Goal: Answer question/provide support

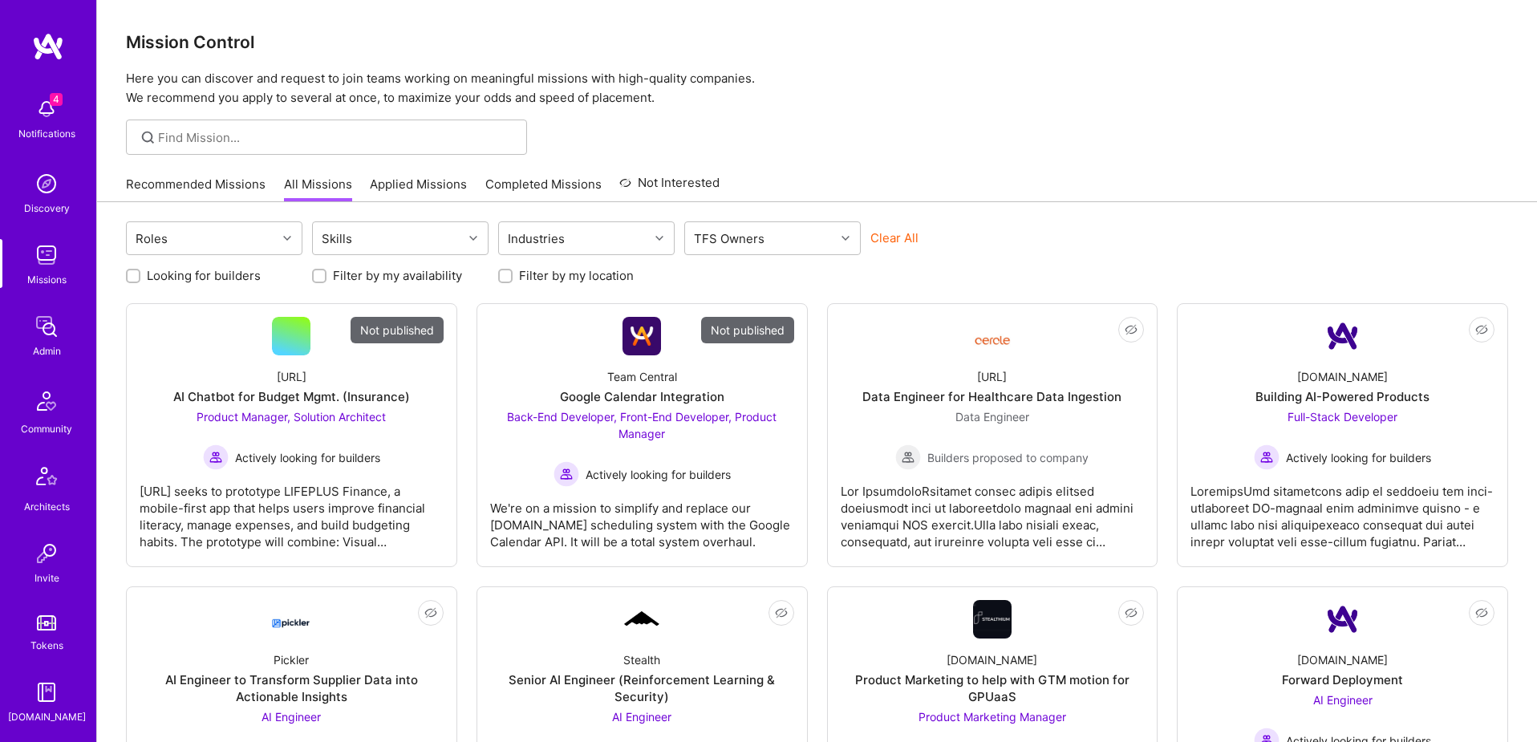
scroll to position [282, 0]
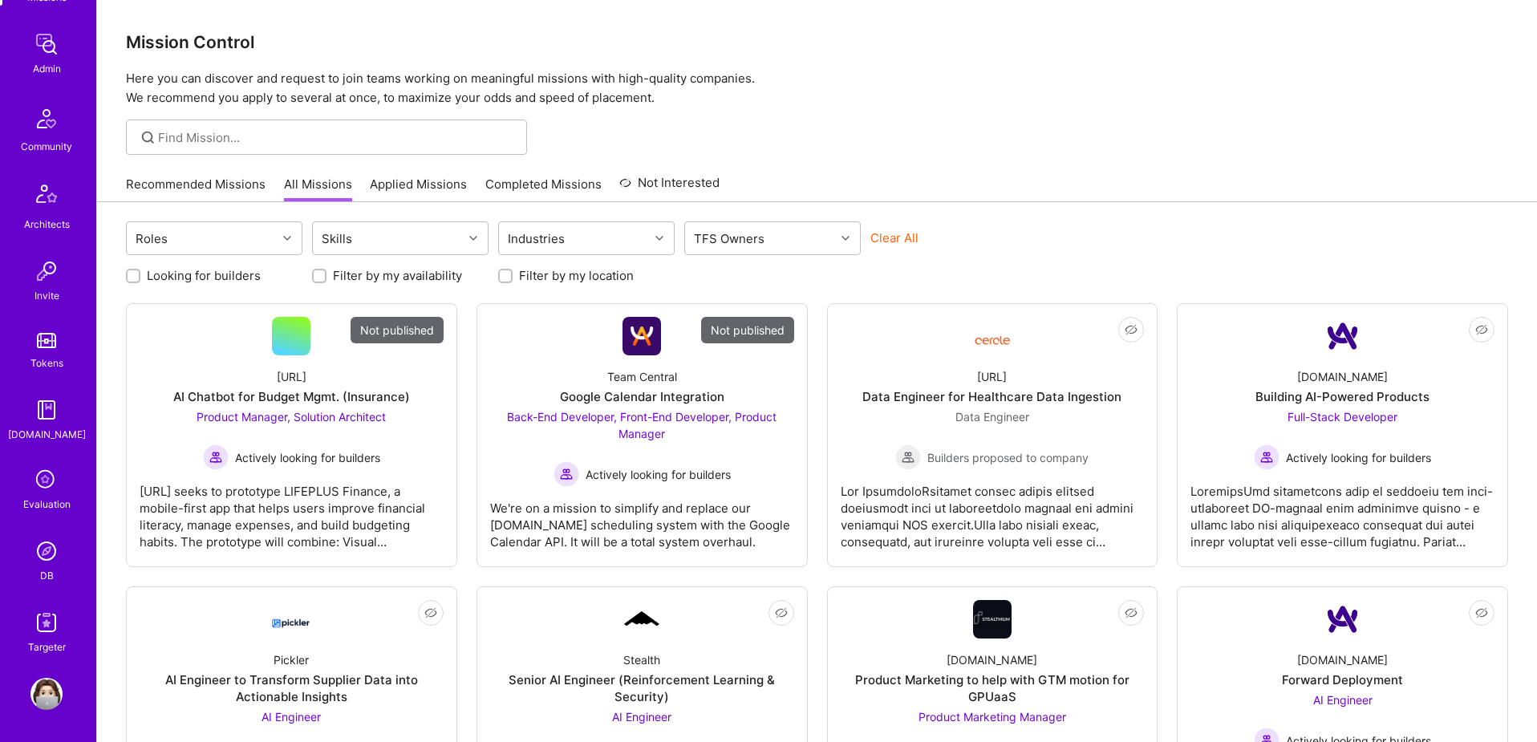
click at [48, 560] on img at bounding box center [46, 551] width 32 height 32
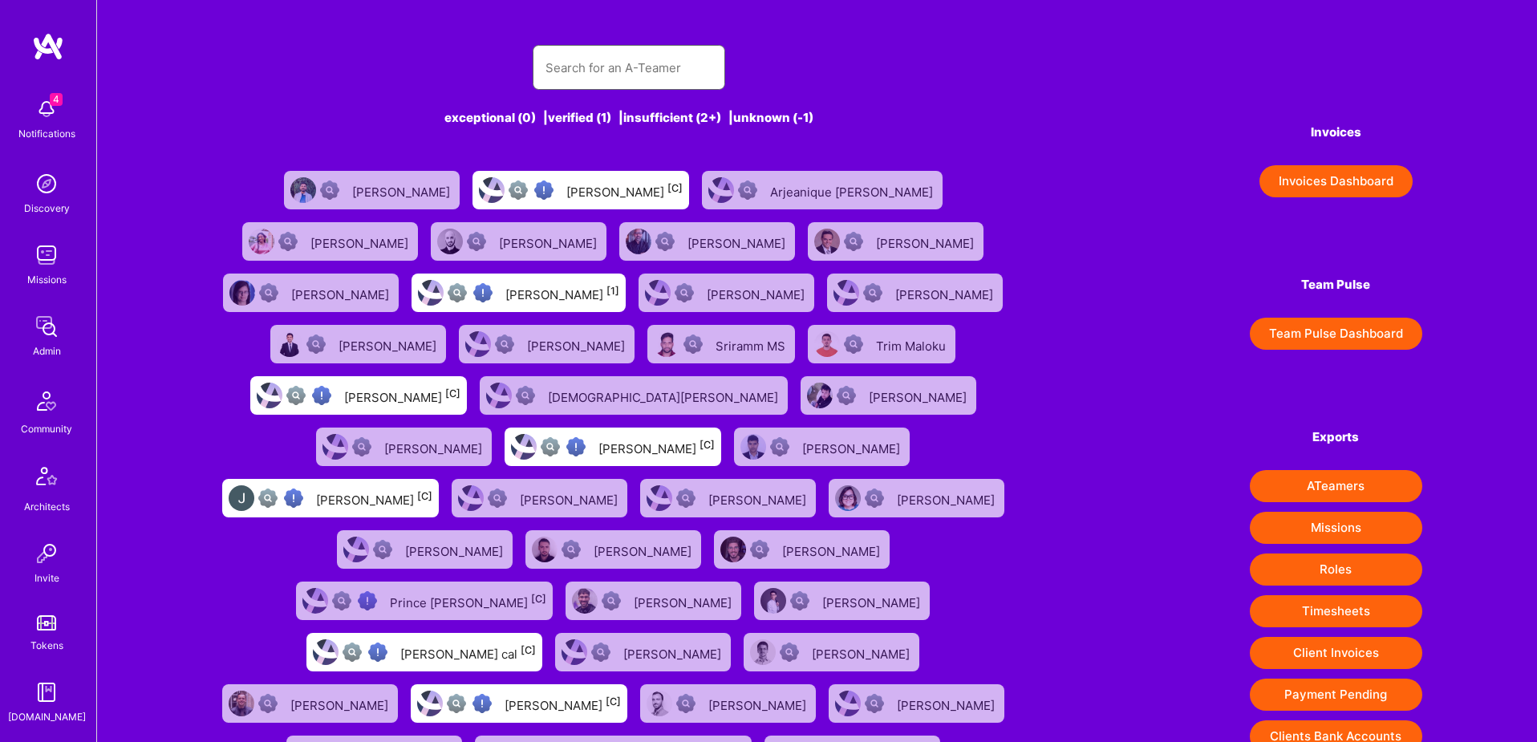
click at [601, 64] on input "text" at bounding box center [628, 67] width 167 height 41
paste input "[PERSON_NAME][EMAIL_ADDRESS][DOMAIN_NAME]"
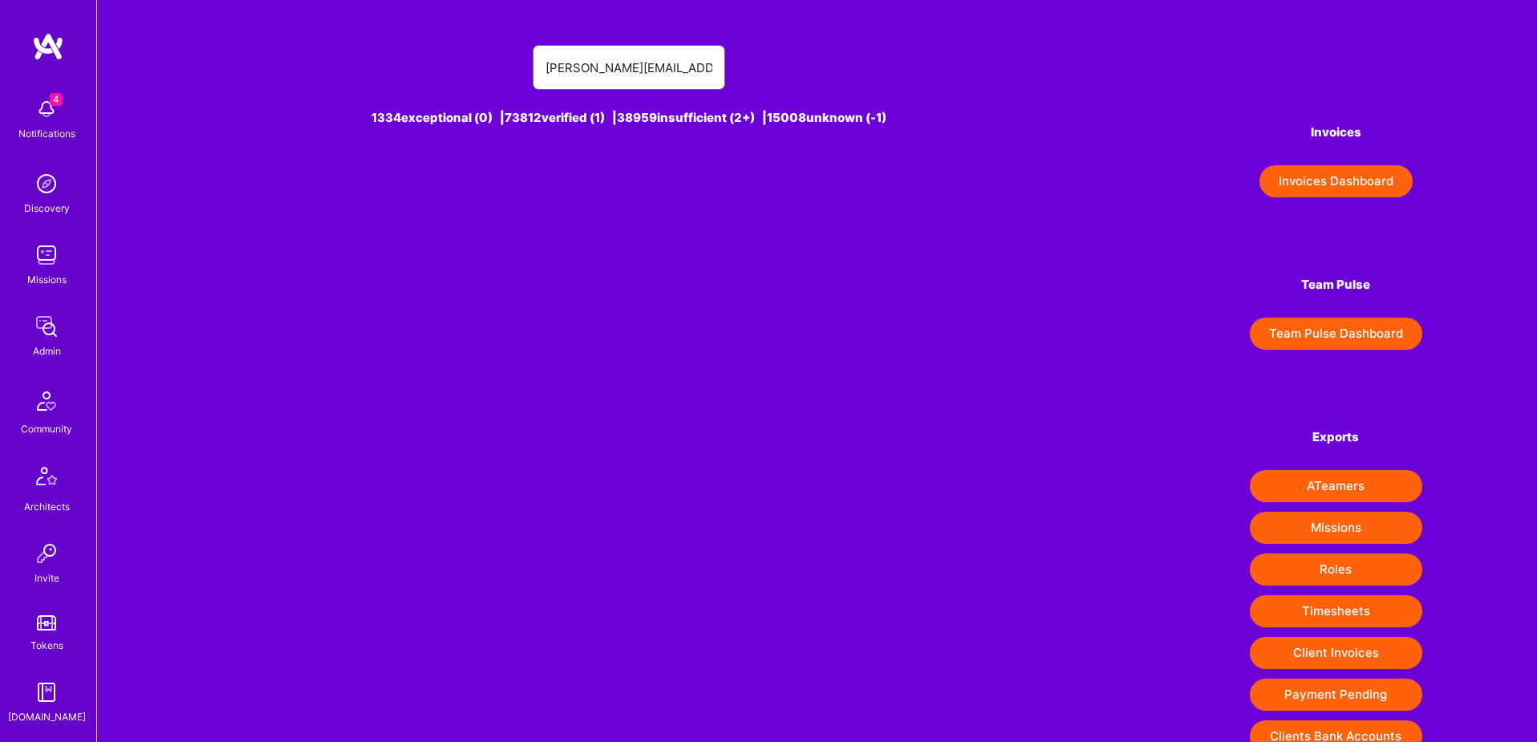
click at [651, 78] on input "[PERSON_NAME][EMAIL_ADDRESS][DOMAIN_NAME]" at bounding box center [628, 67] width 167 height 41
paste input "[PERSON_NAME]"
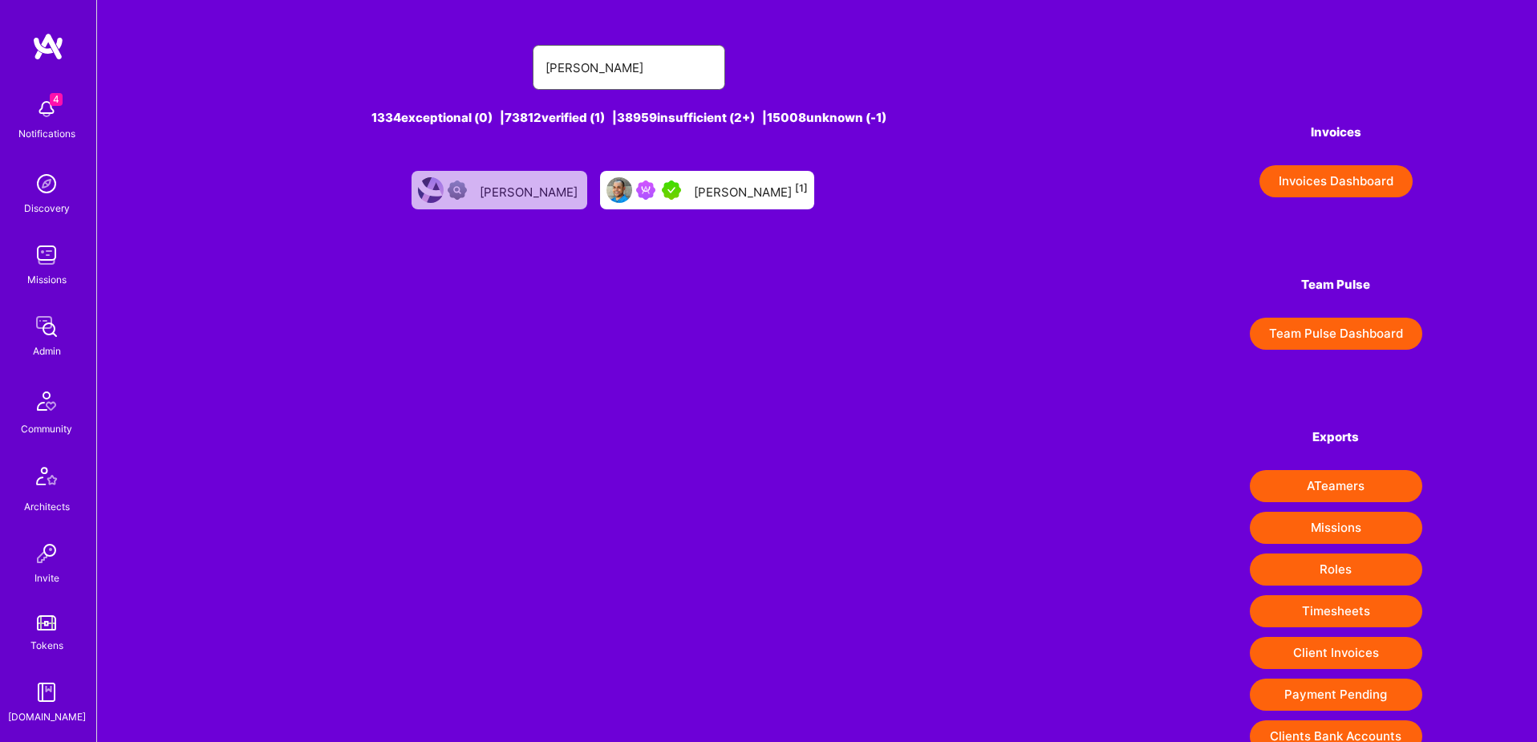
type input "[PERSON_NAME]"
click at [724, 192] on div "[PERSON_NAME] [1]" at bounding box center [751, 190] width 114 height 21
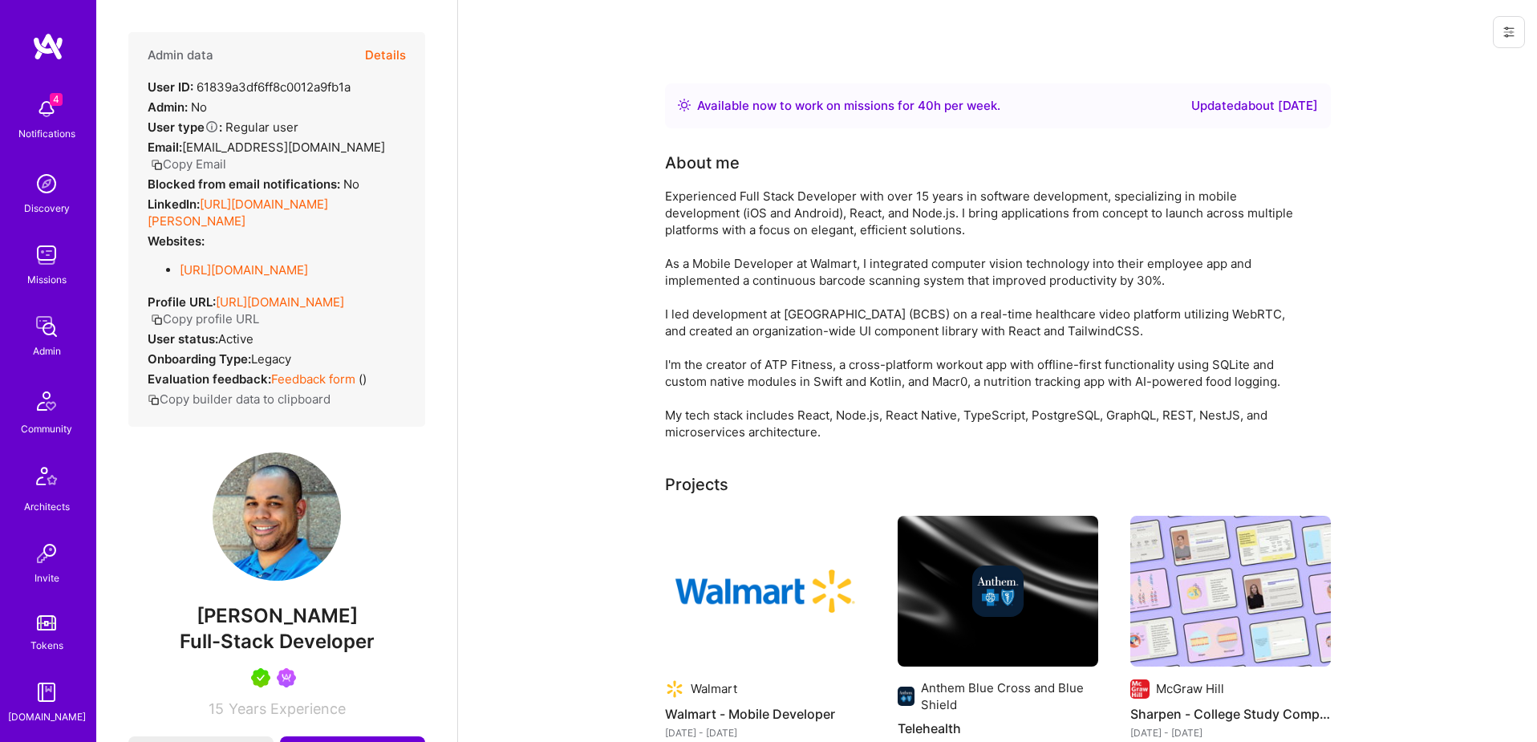
click at [384, 56] on button "Details" at bounding box center [385, 55] width 41 height 47
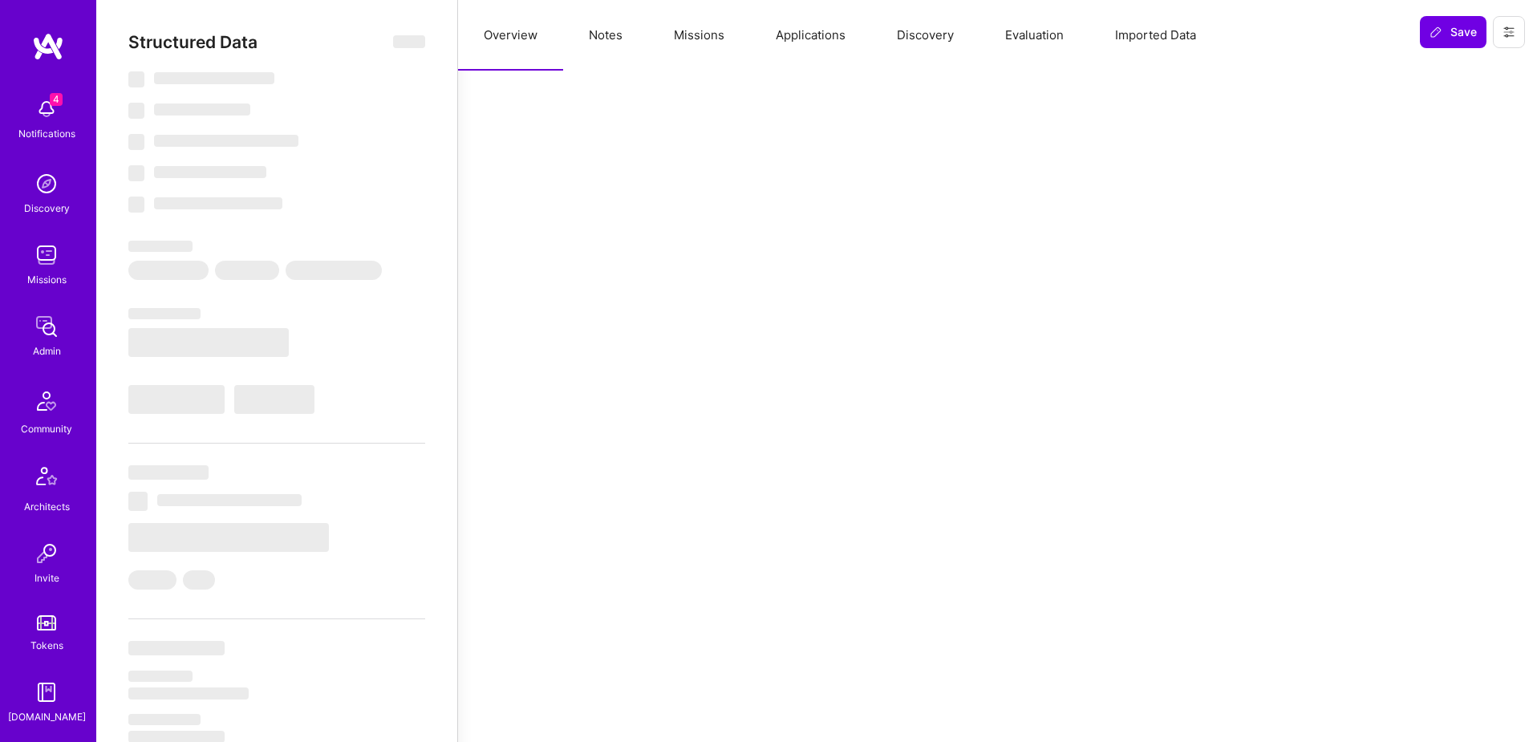
click at [691, 39] on button "Missions" at bounding box center [699, 35] width 102 height 71
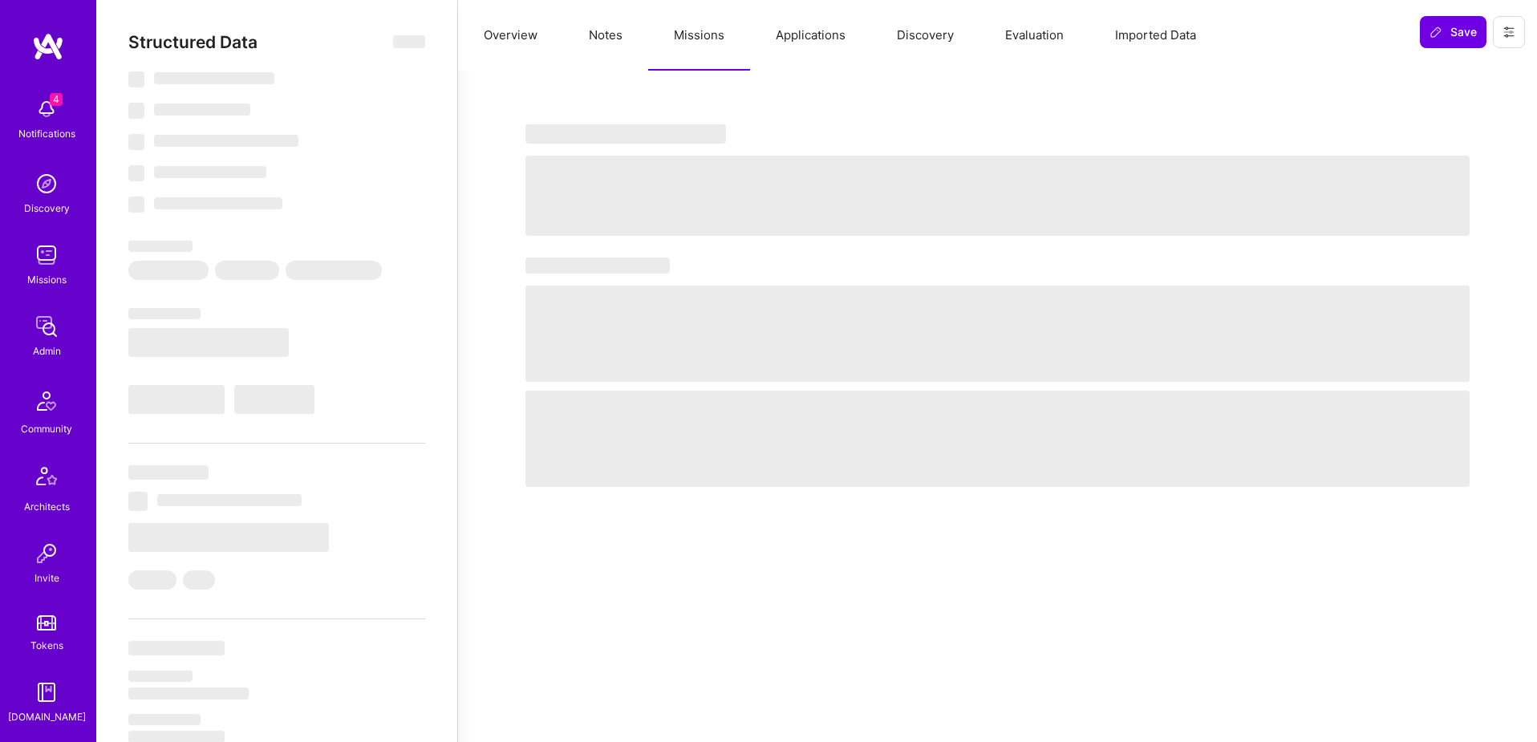
select select "Right Now"
select select "5"
select select "7"
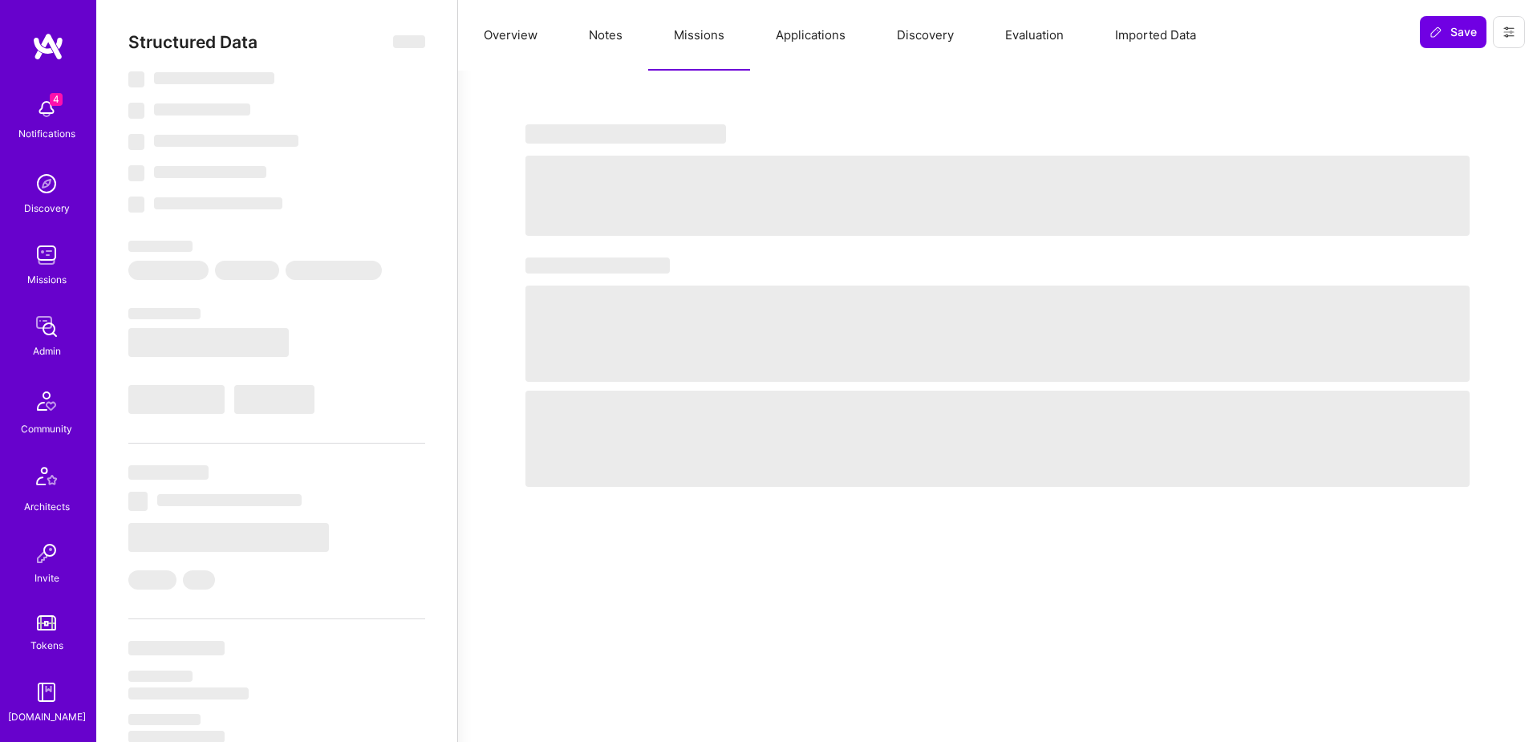
select select "US"
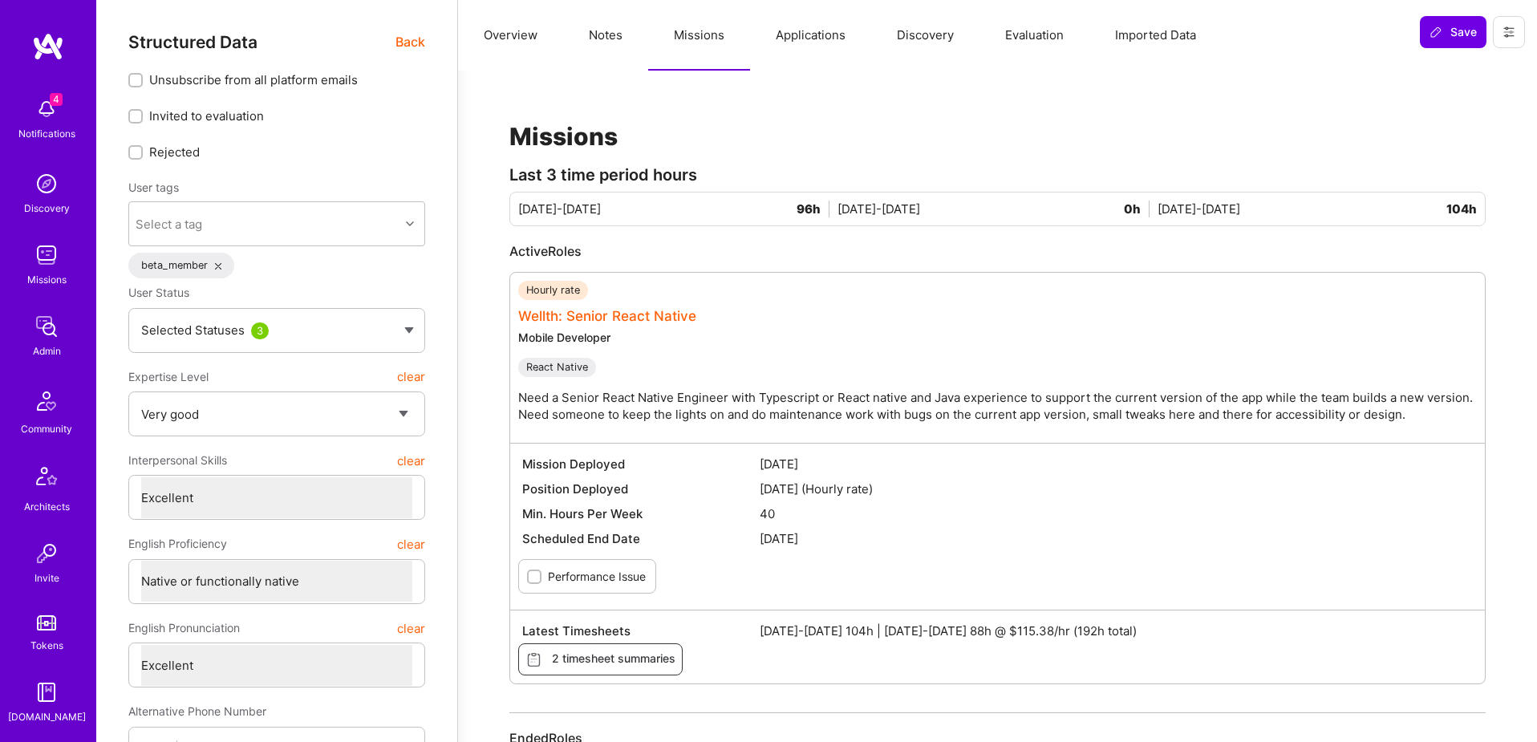
click at [662, 316] on link "Wellth: Senior React Native" at bounding box center [607, 316] width 178 height 16
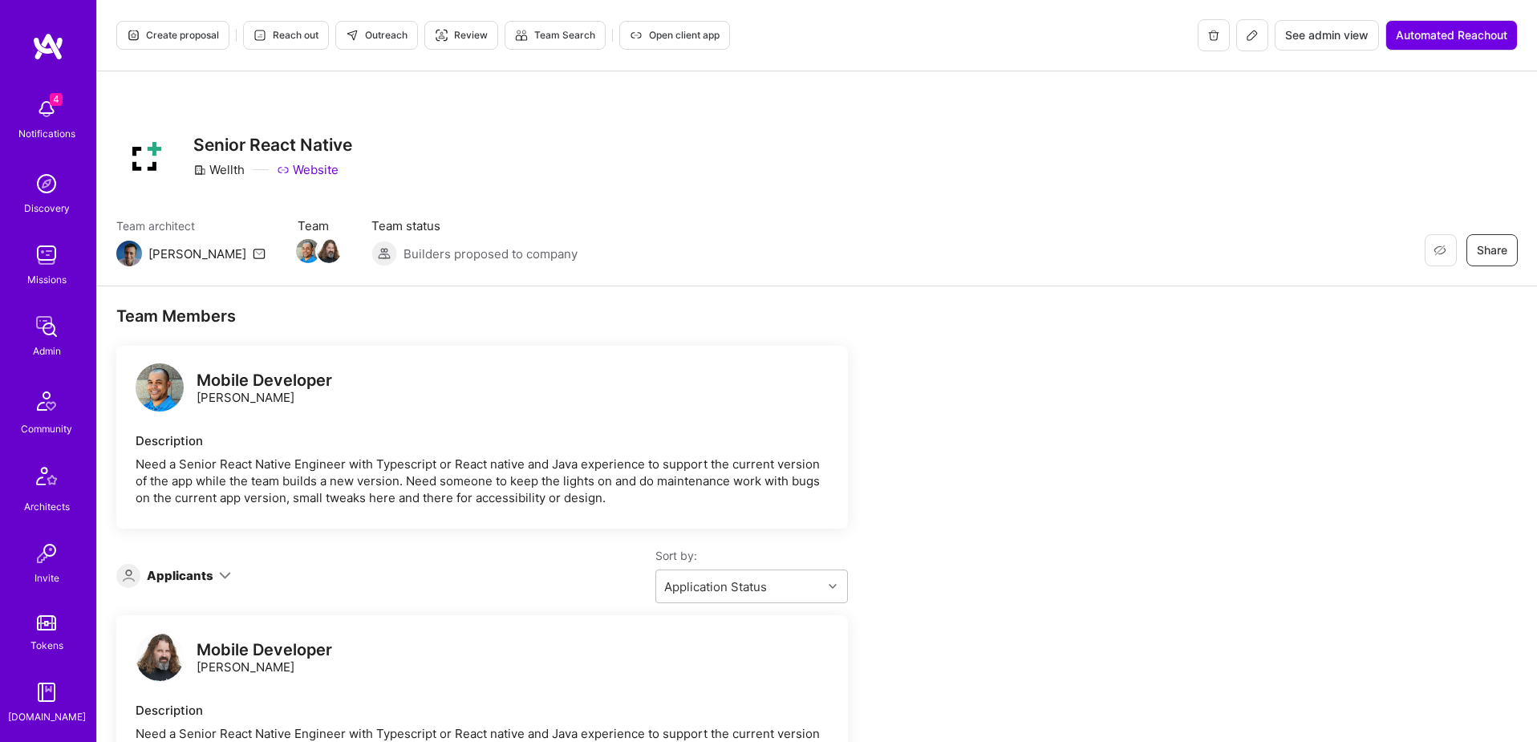
click at [1318, 36] on span "See admin view" at bounding box center [1326, 35] width 83 height 16
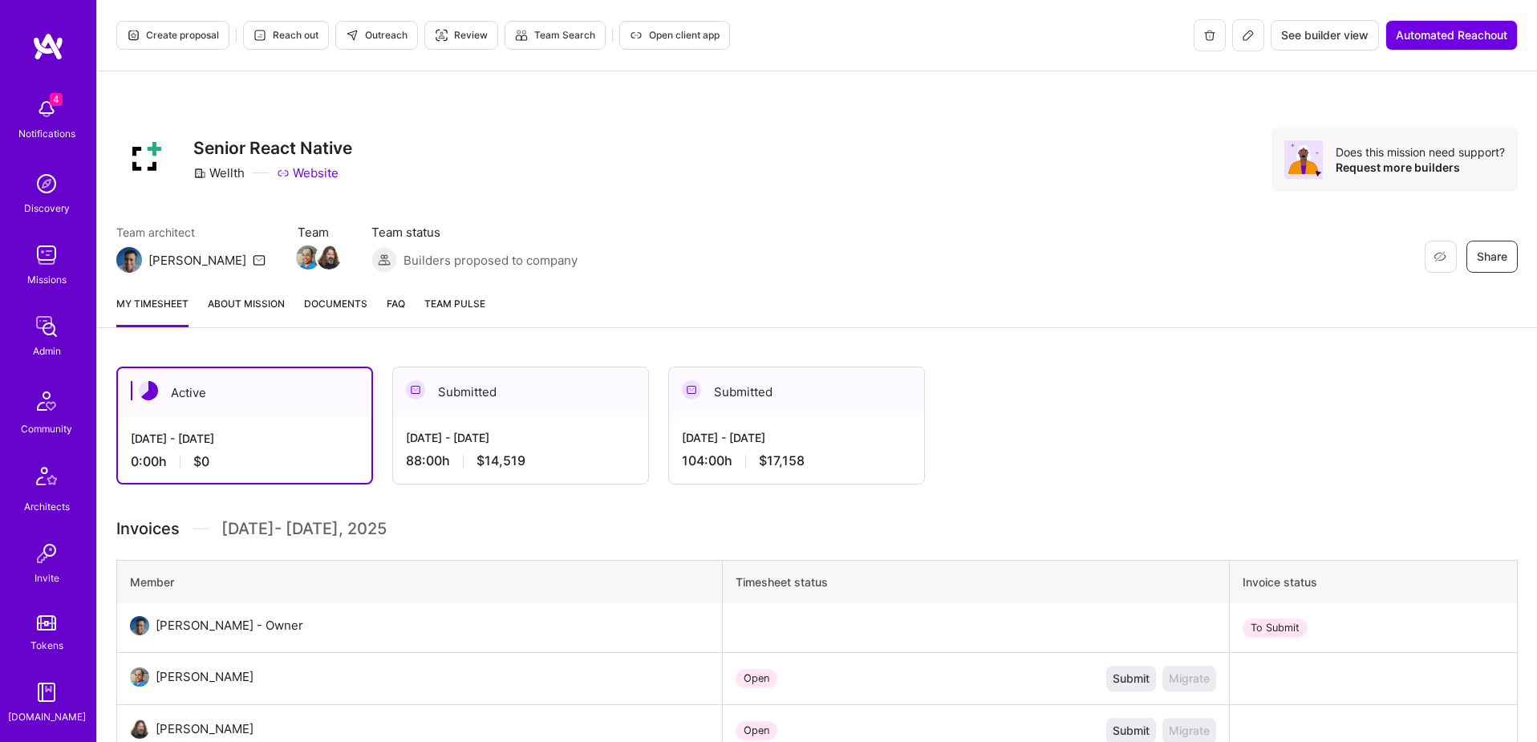
click at [602, 394] on div "Submitted" at bounding box center [520, 391] width 255 height 49
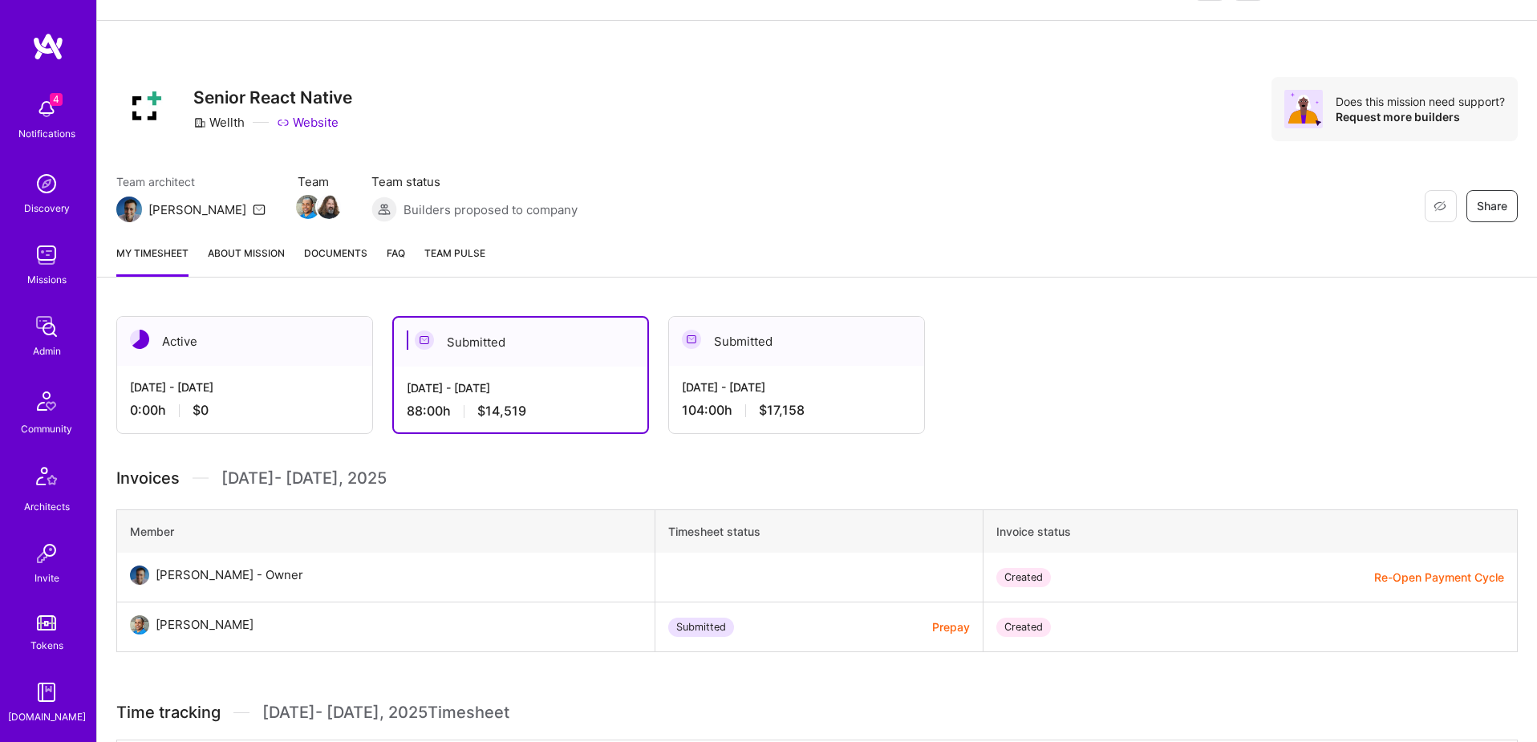
scroll to position [54, 0]
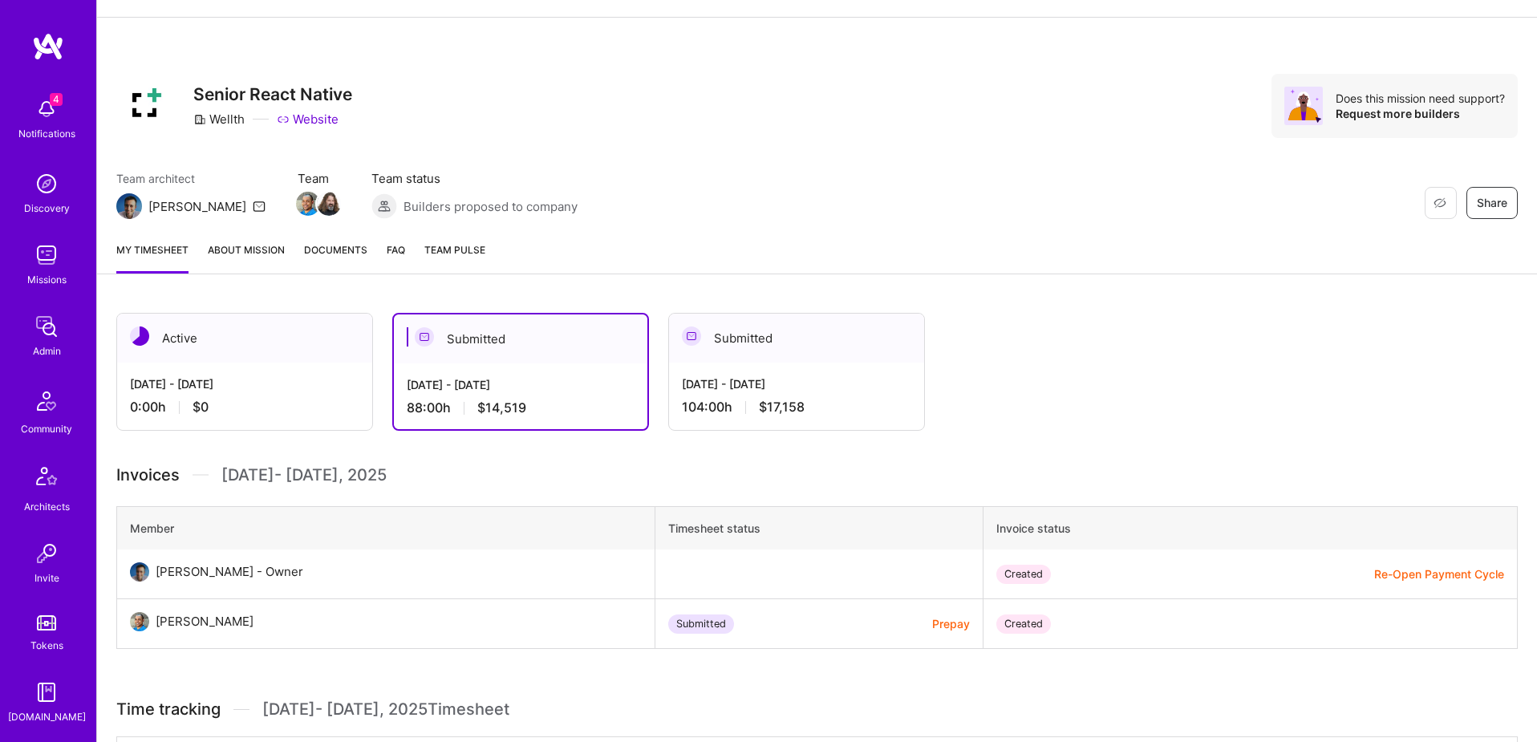
click at [333, 250] on span "Documents" at bounding box center [335, 249] width 63 height 17
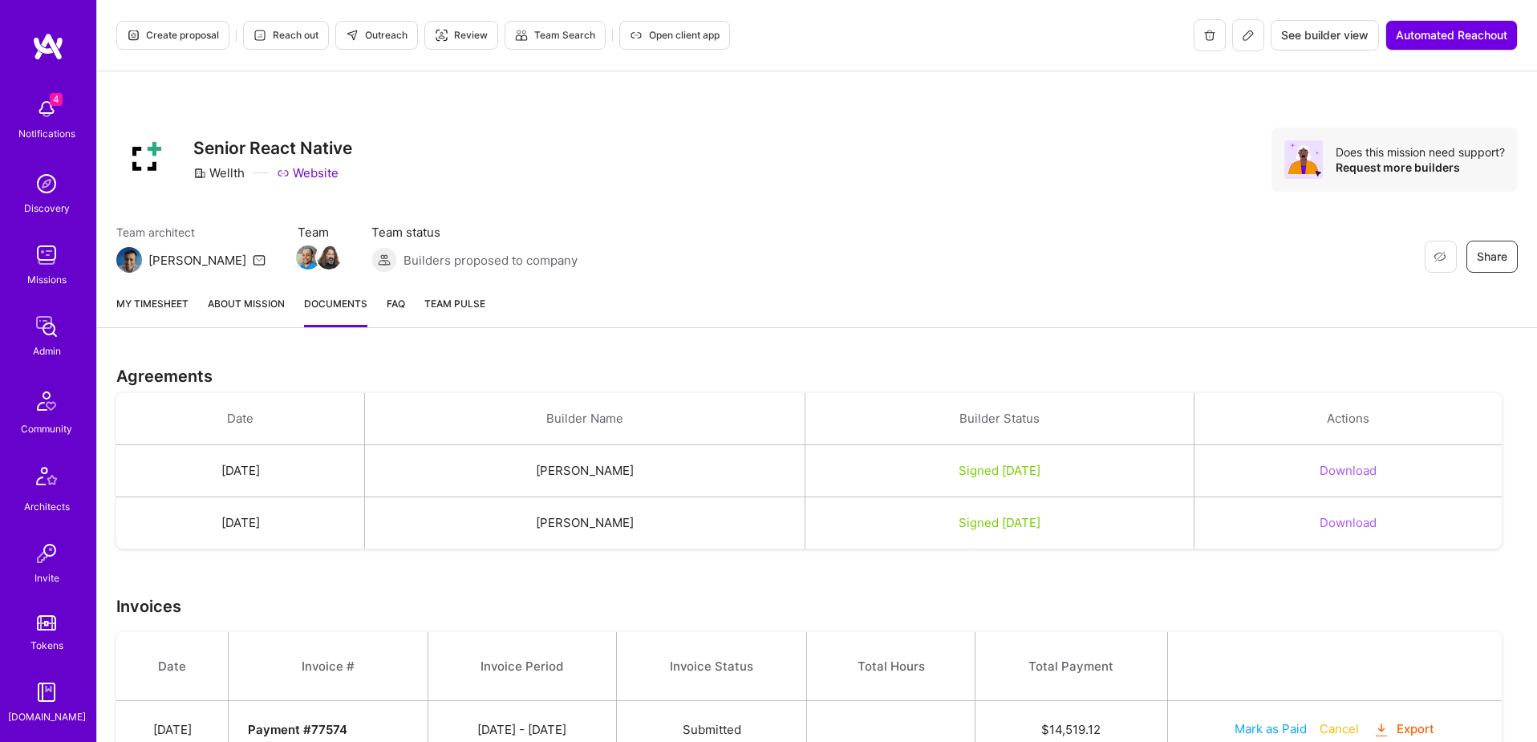
click at [697, 35] on span "Open client app" at bounding box center [675, 35] width 90 height 14
click at [296, 265] on img at bounding box center [308, 257] width 24 height 24
